Goal: Information Seeking & Learning: Learn about a topic

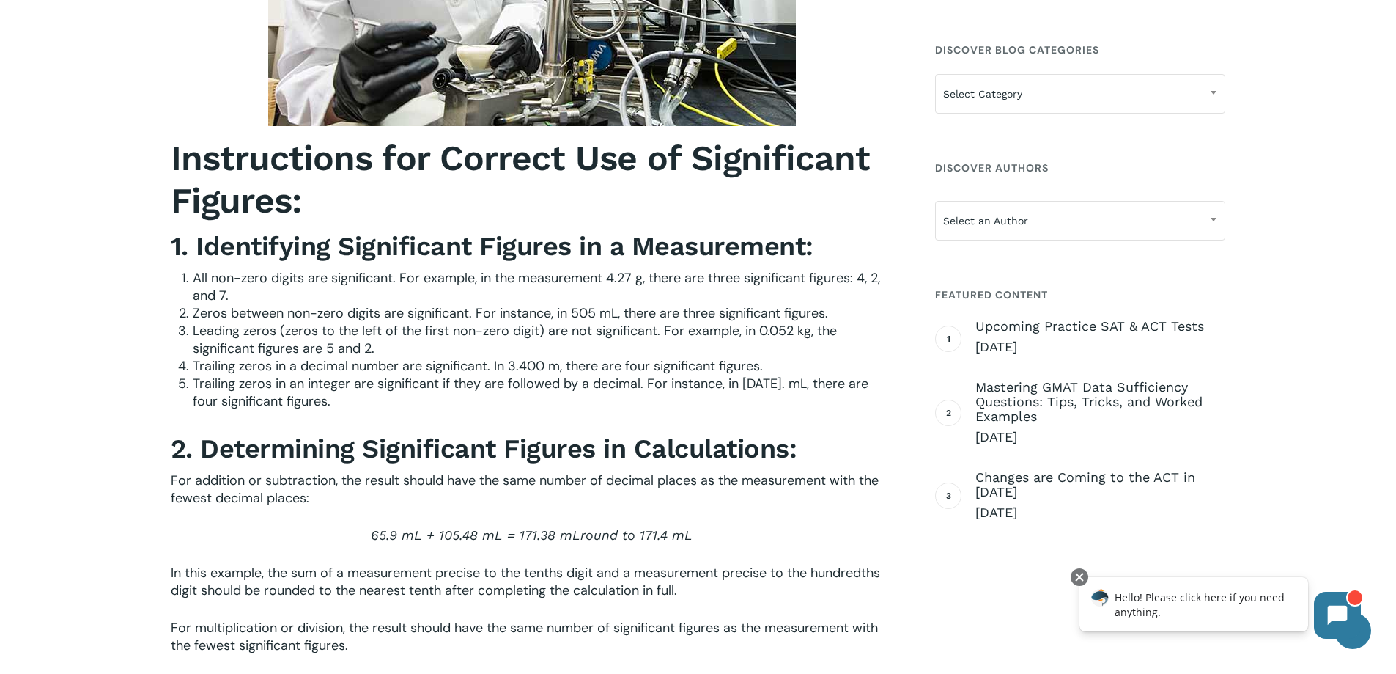
scroll to position [1833, 0]
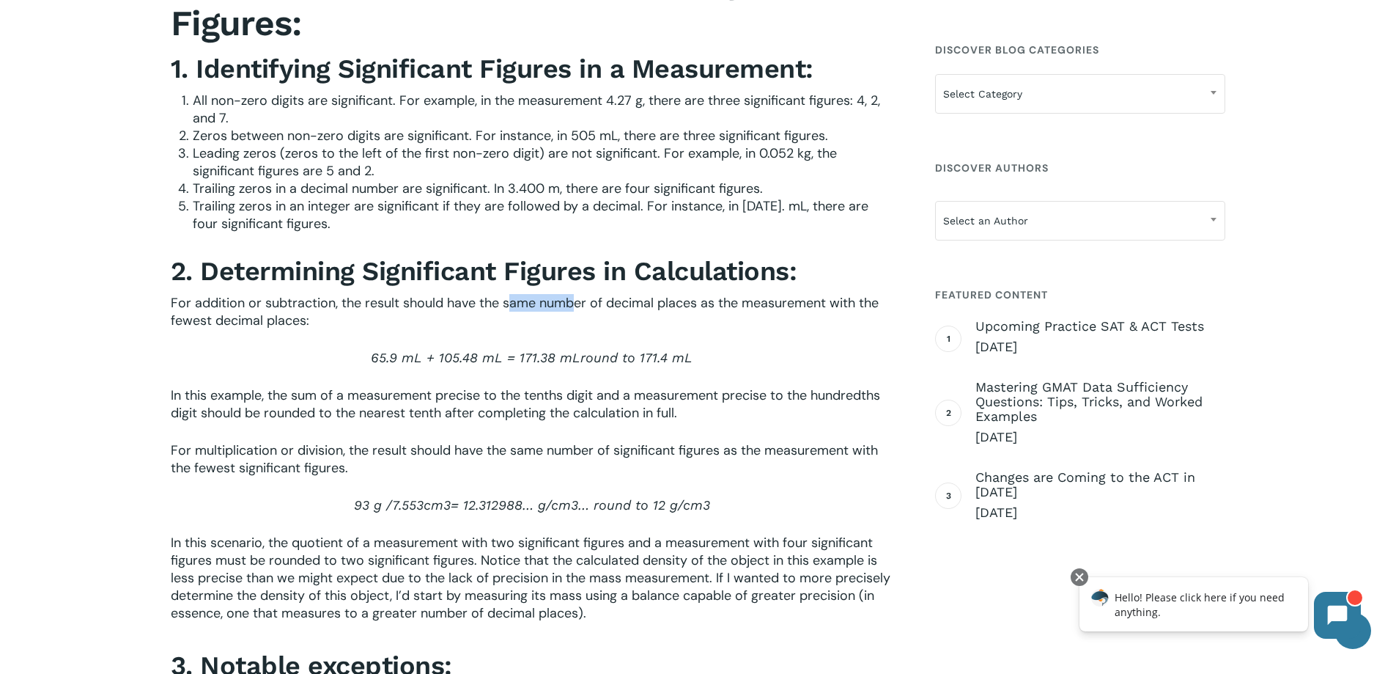
drag, startPoint x: 511, startPoint y: 300, endPoint x: 570, endPoint y: 297, distance: 59.5
click at [570, 297] on span "For addition or subtraction, the result should have the same number of decimal …" at bounding box center [525, 311] width 708 height 35
drag, startPoint x: 375, startPoint y: 356, endPoint x: 413, endPoint y: 351, distance: 38.4
click at [413, 351] on span "65.9 mL + 105.48 mL = 171.38 mL" at bounding box center [476, 357] width 210 height 15
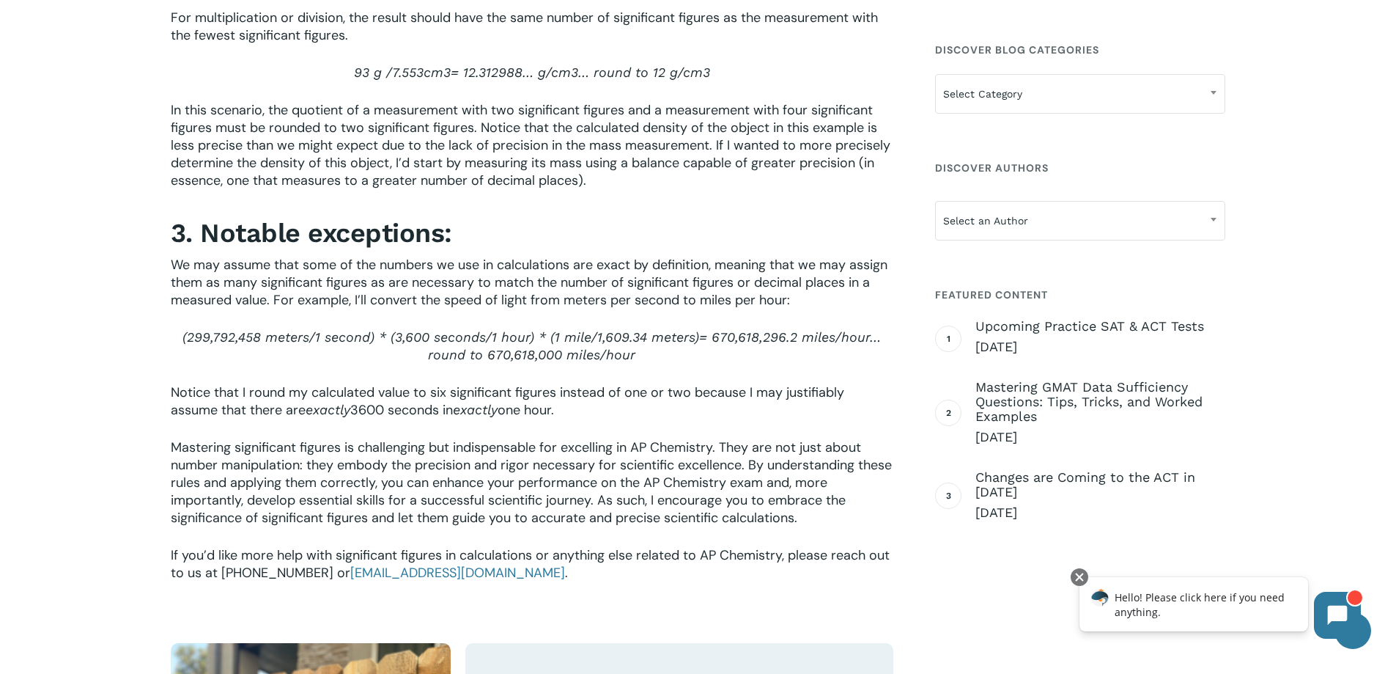
scroll to position [2272, 0]
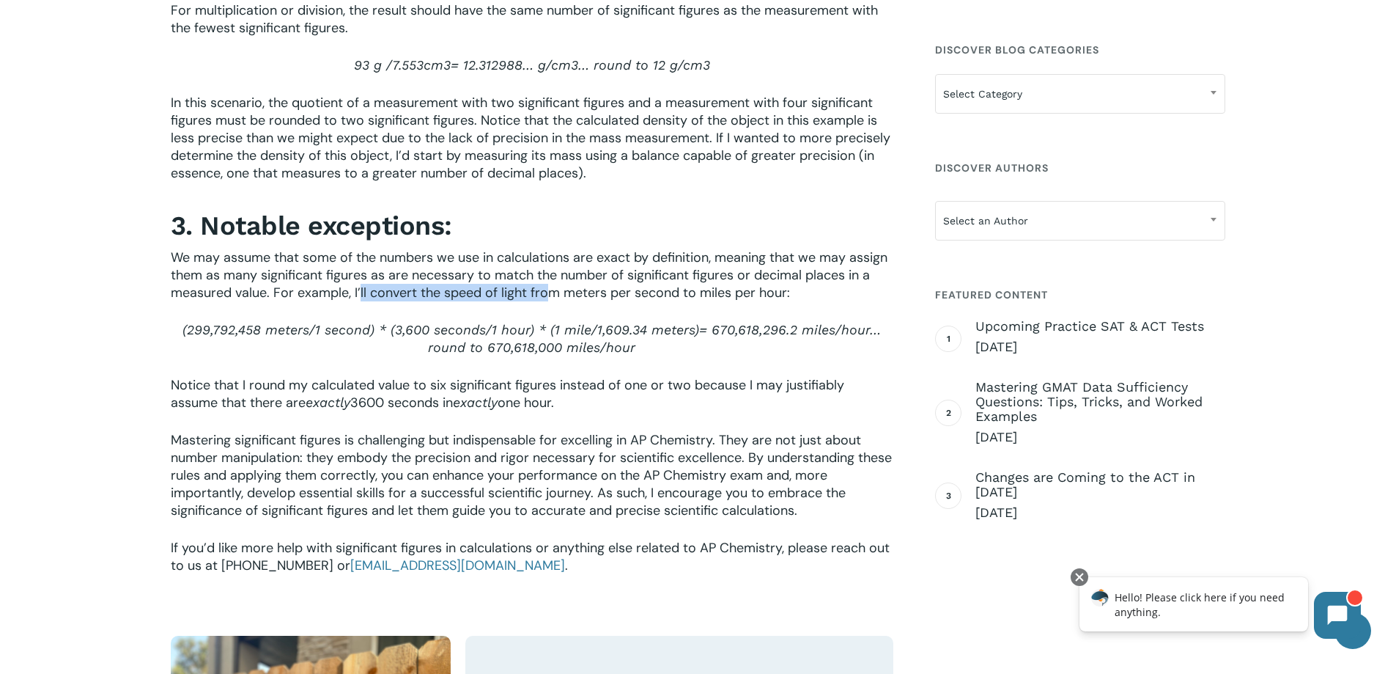
drag, startPoint x: 358, startPoint y: 298, endPoint x: 551, endPoint y: 292, distance: 192.9
click at [551, 292] on span "We may assume that some of the numbers we use in calculations are exact by defi…" at bounding box center [529, 275] width 717 height 53
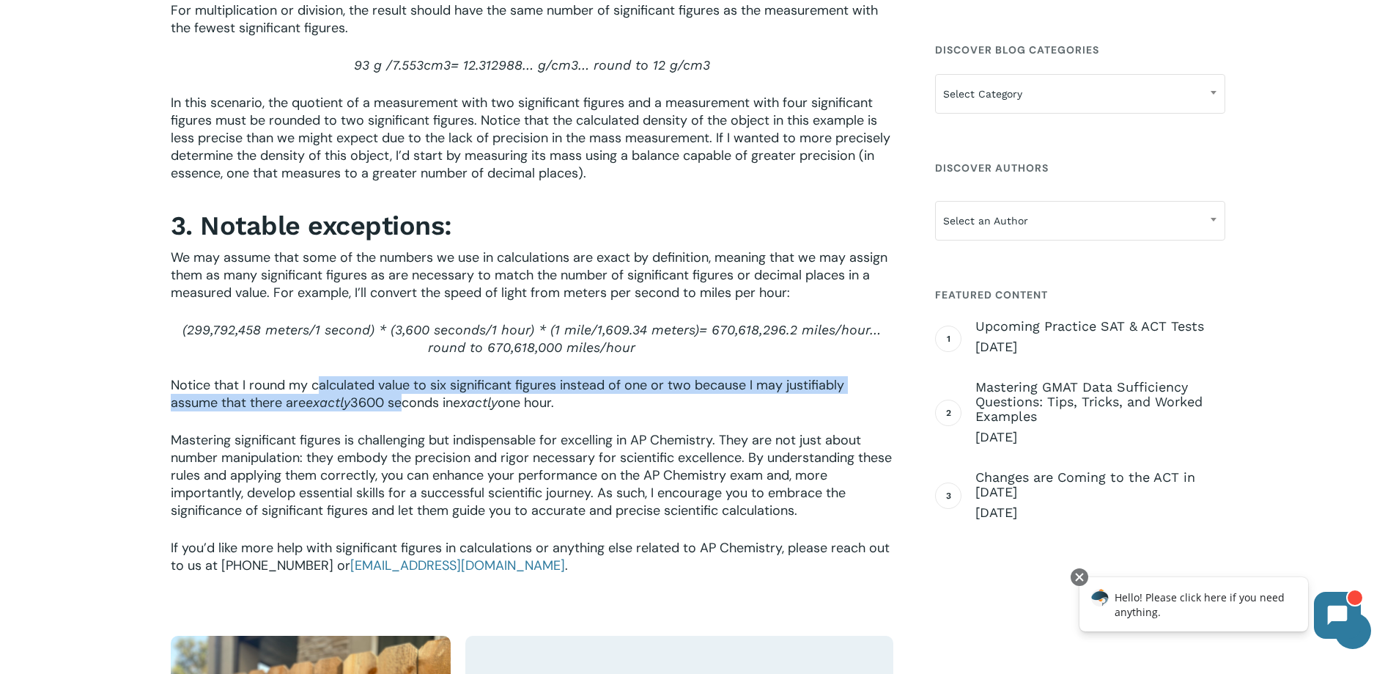
drag, startPoint x: 390, startPoint y: 383, endPoint x: 402, endPoint y: 405, distance: 24.6
click at [402, 405] on p "Notice that I round my calculated value to six significant figures instead of o…" at bounding box center [532, 403] width 723 height 55
click at [402, 405] on span "3600 seconds in" at bounding box center [401, 403] width 103 height 18
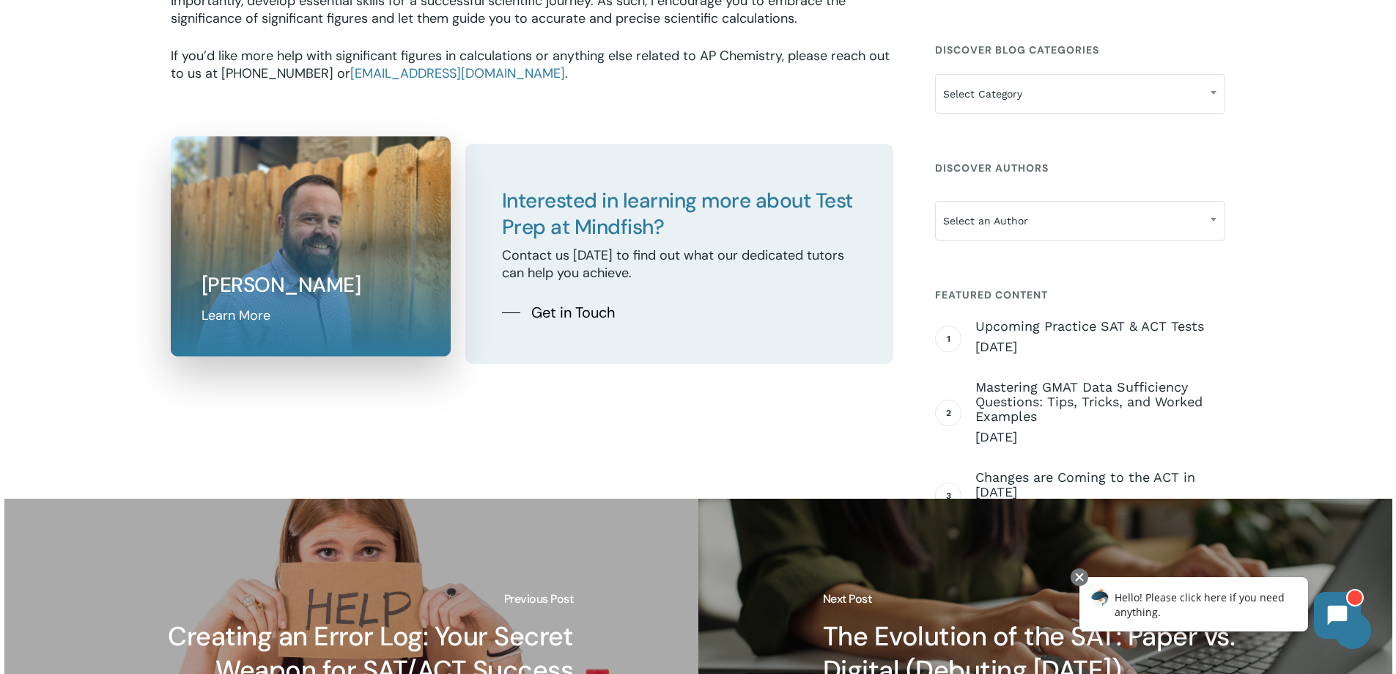
scroll to position [2786, 0]
